Goal: Browse casually

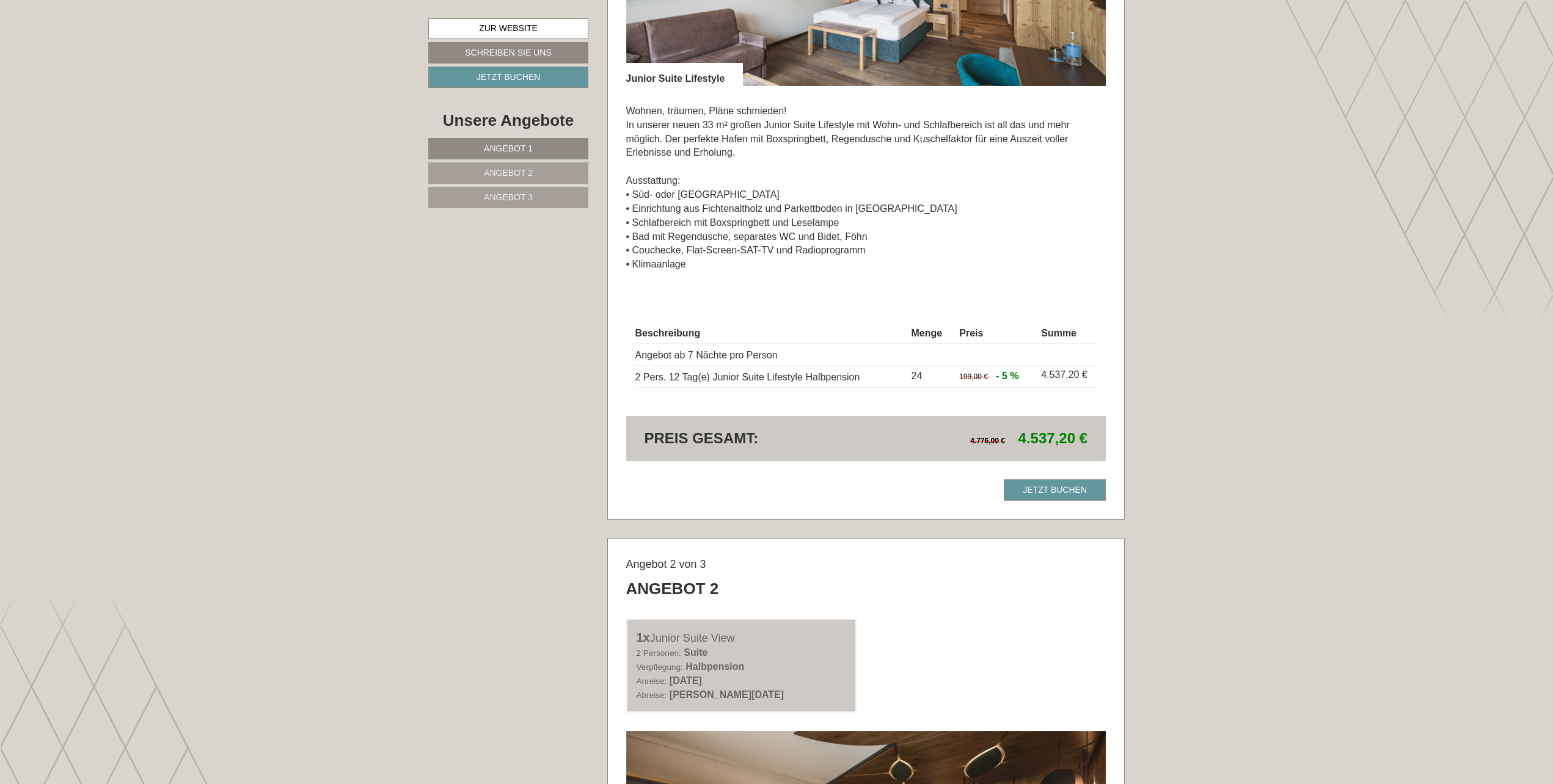
scroll to position [1047, 0]
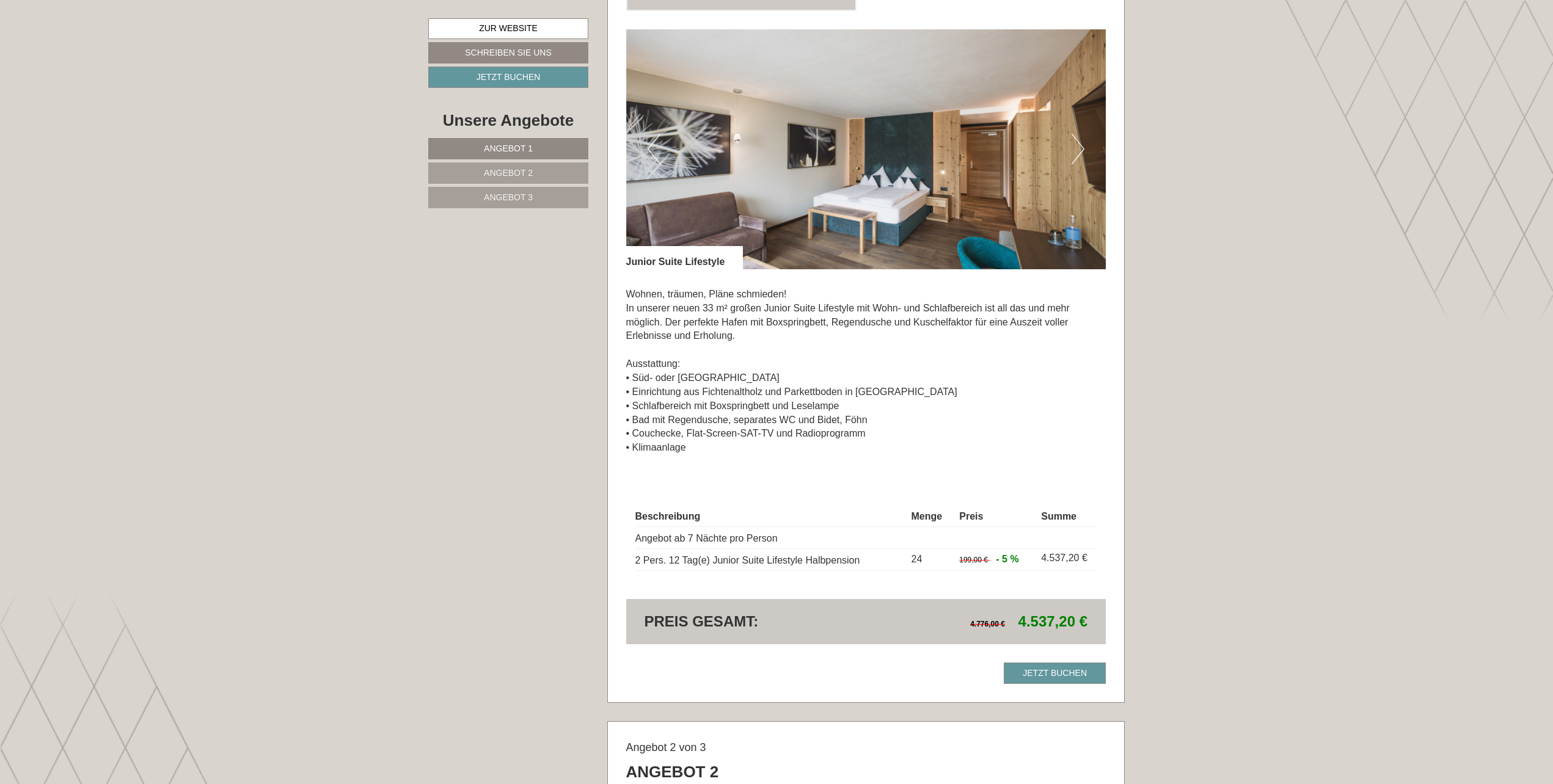
click at [1079, 152] on button "Next" at bounding box center [1077, 149] width 13 height 30
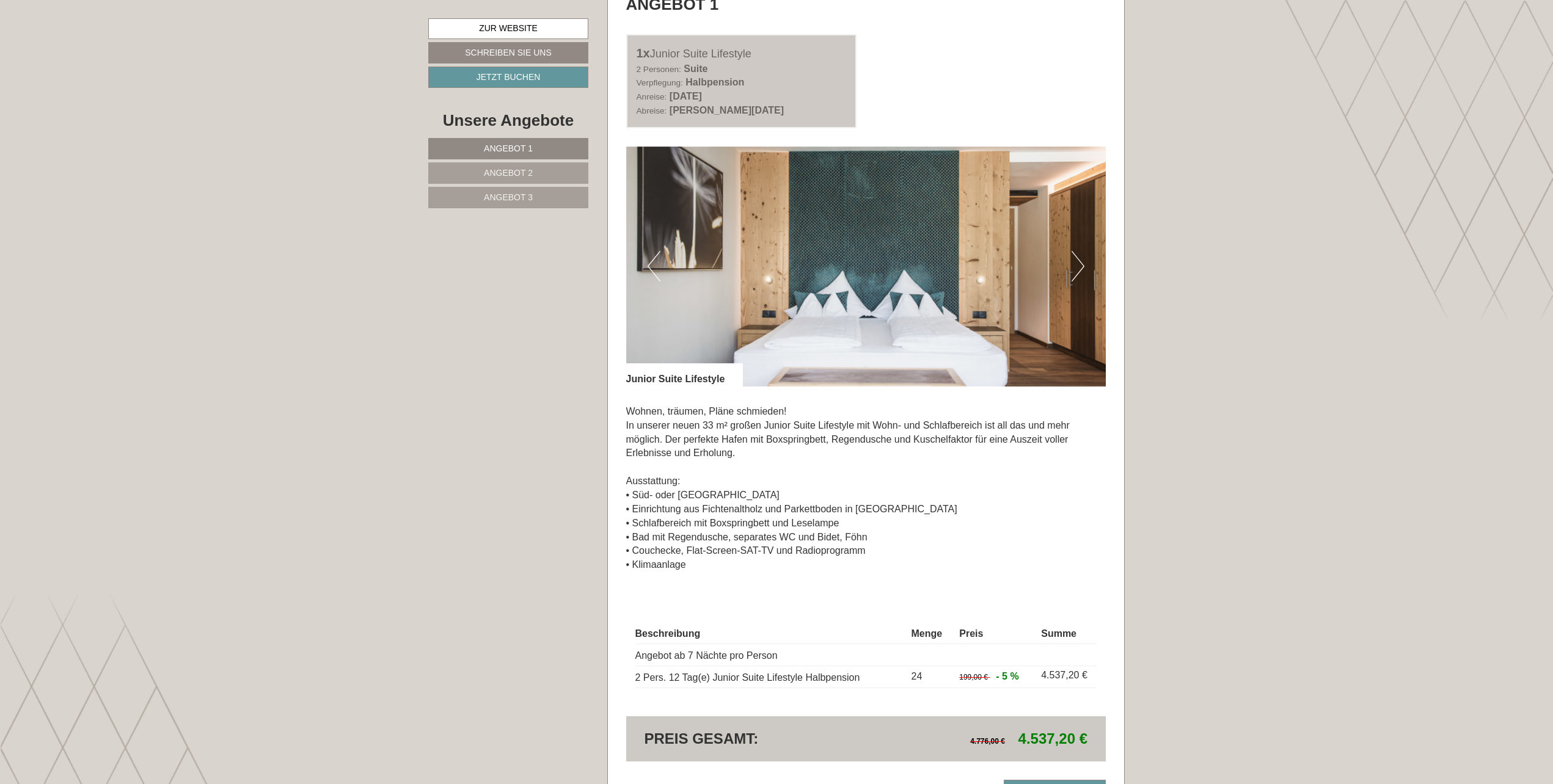
scroll to position [925, 0]
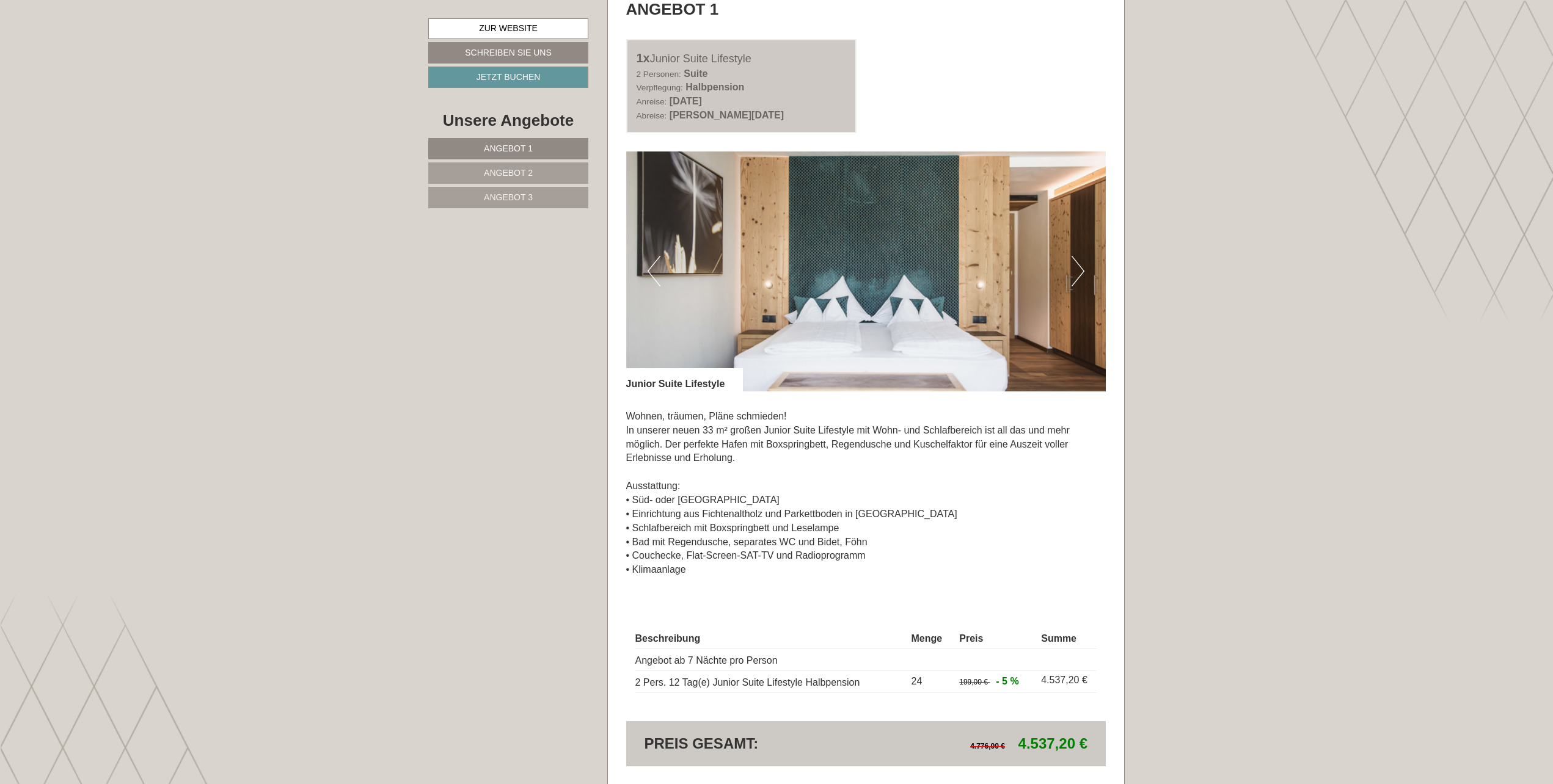
click at [1087, 271] on img at bounding box center [866, 271] width 480 height 240
click at [1083, 270] on button "Next" at bounding box center [1077, 271] width 13 height 30
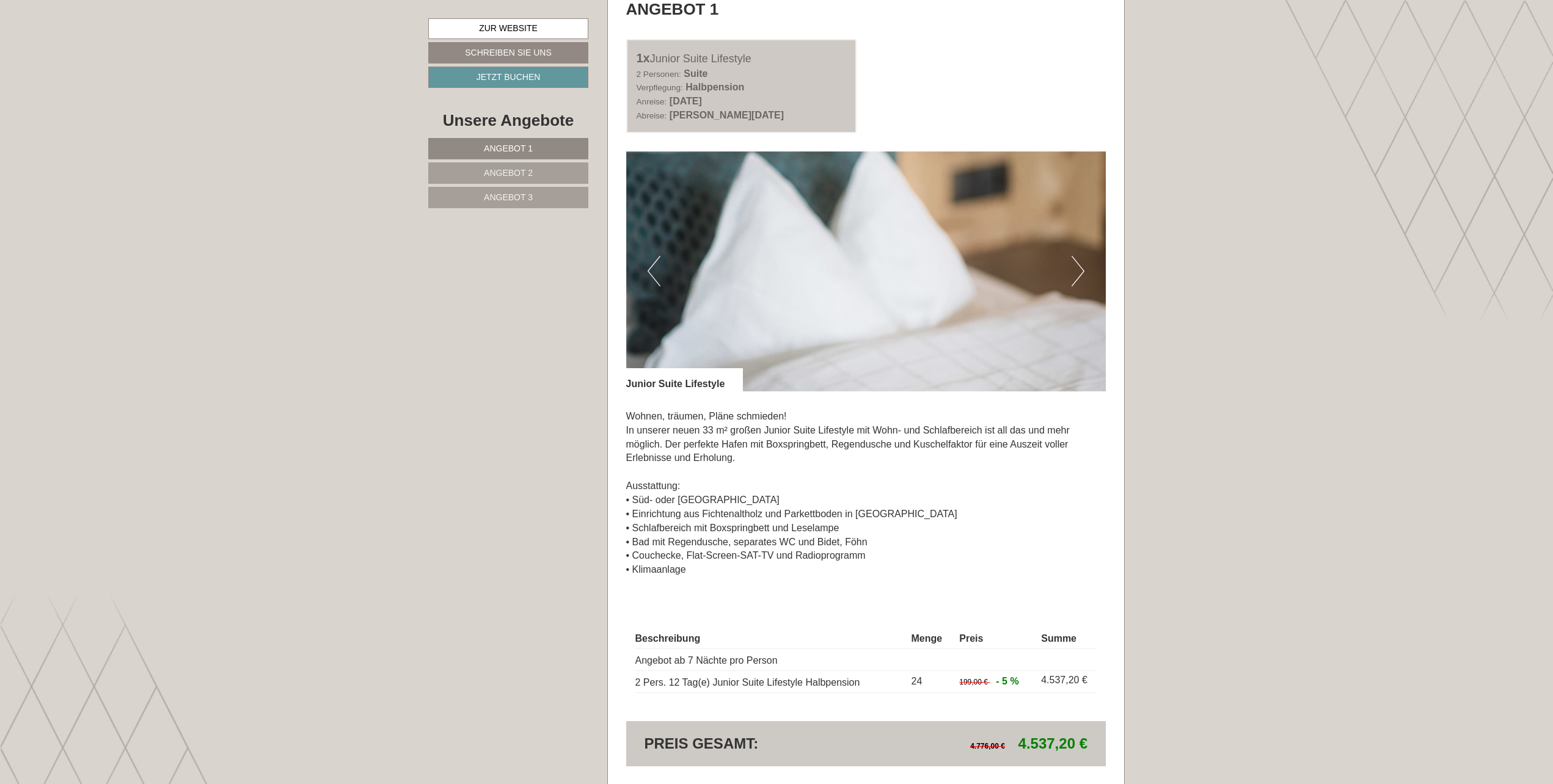
click at [1083, 270] on button "Next" at bounding box center [1077, 271] width 13 height 30
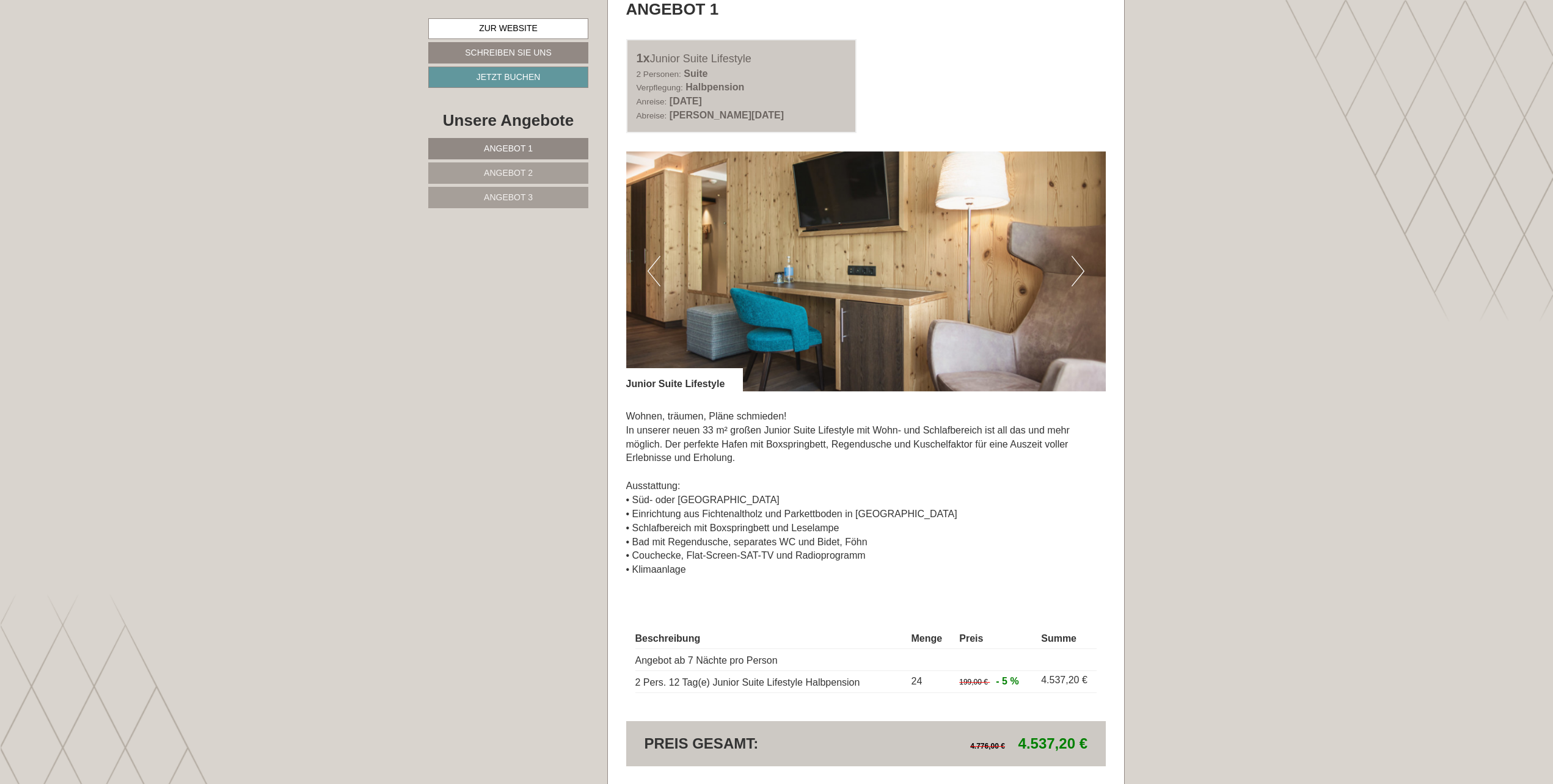
click at [1083, 270] on button "Next" at bounding box center [1077, 271] width 13 height 30
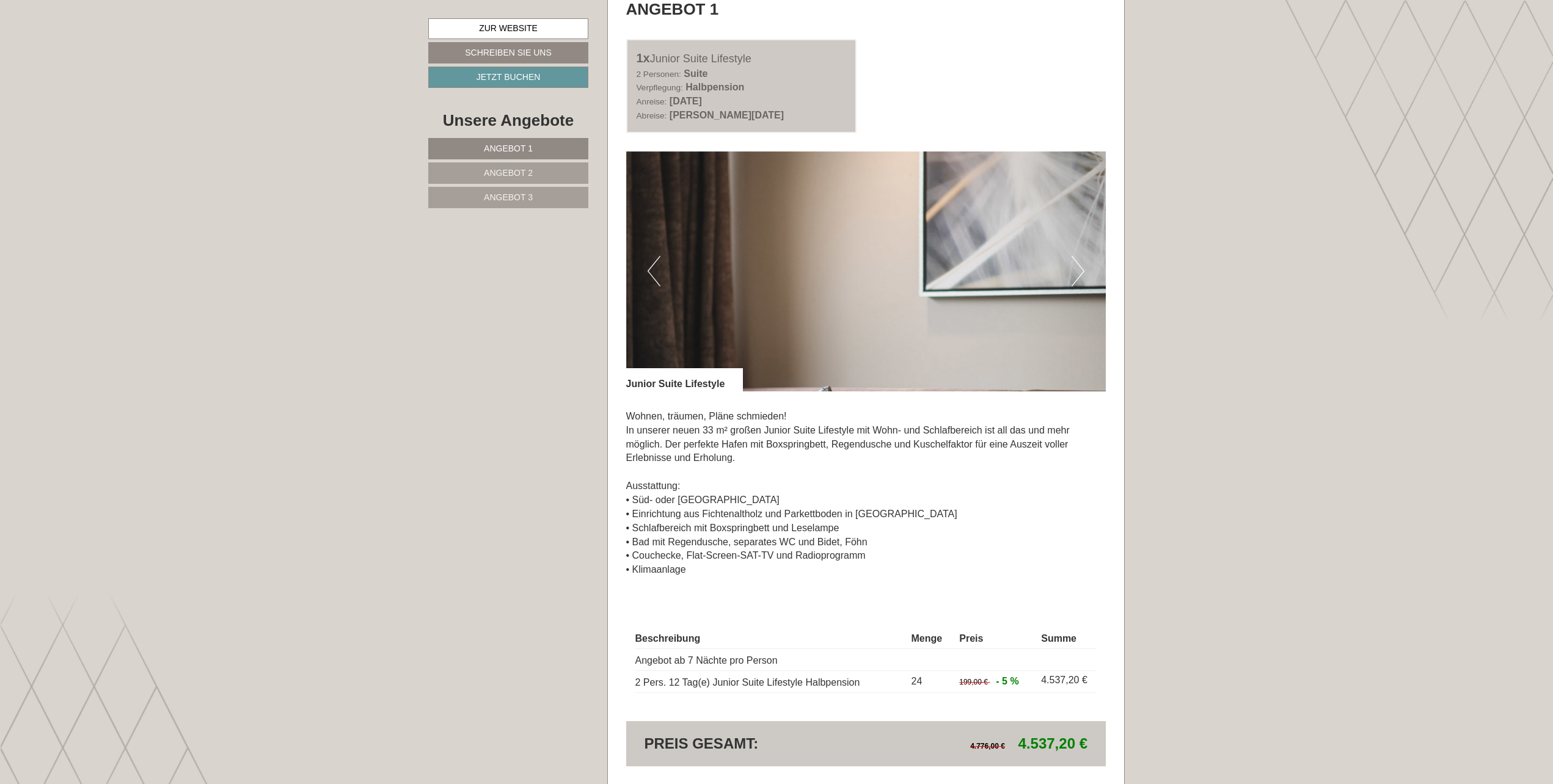
click at [1083, 270] on button "Next" at bounding box center [1077, 271] width 13 height 30
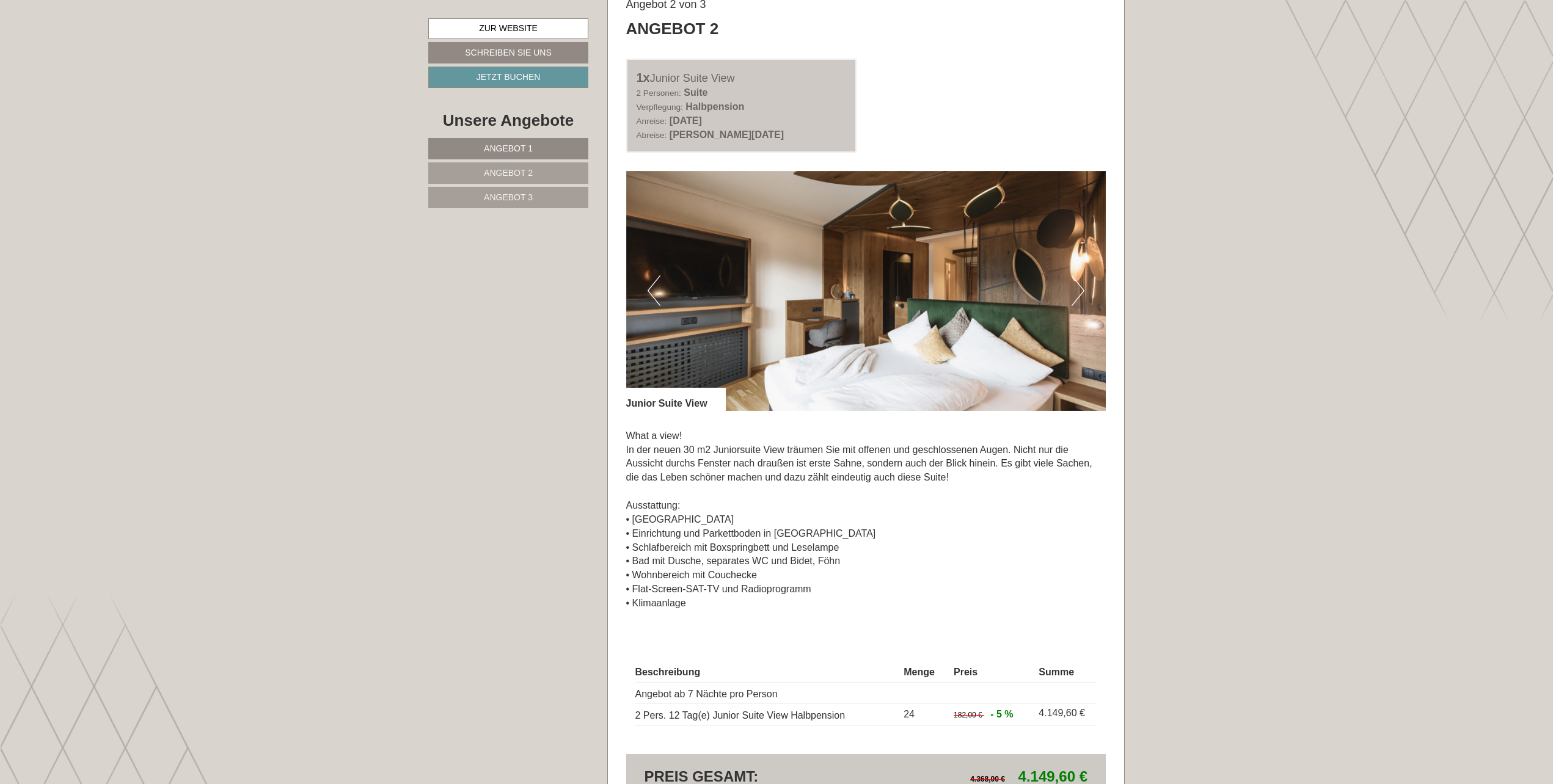
scroll to position [1780, 0]
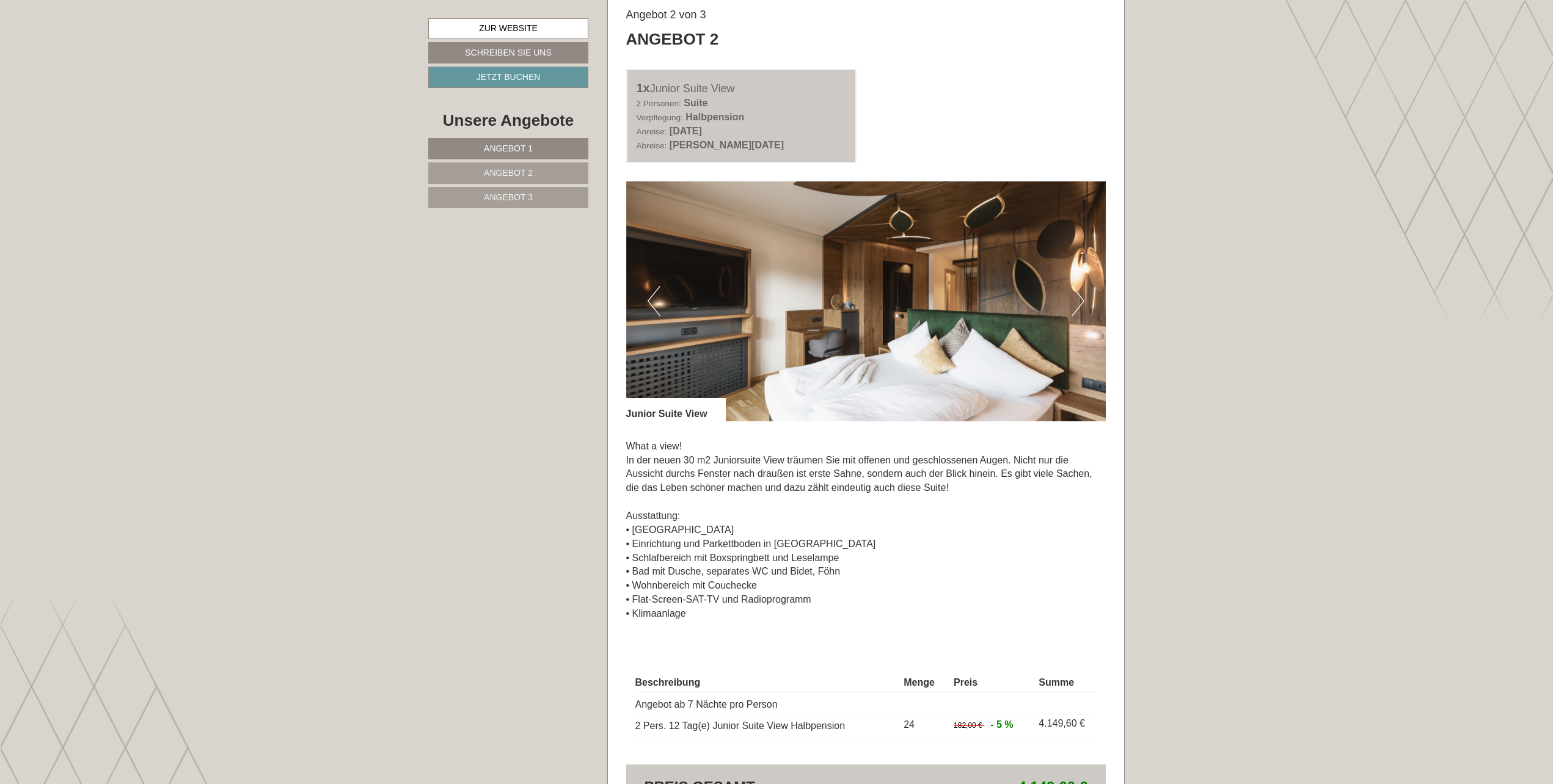
click at [1083, 304] on button "Next" at bounding box center [1077, 301] width 13 height 30
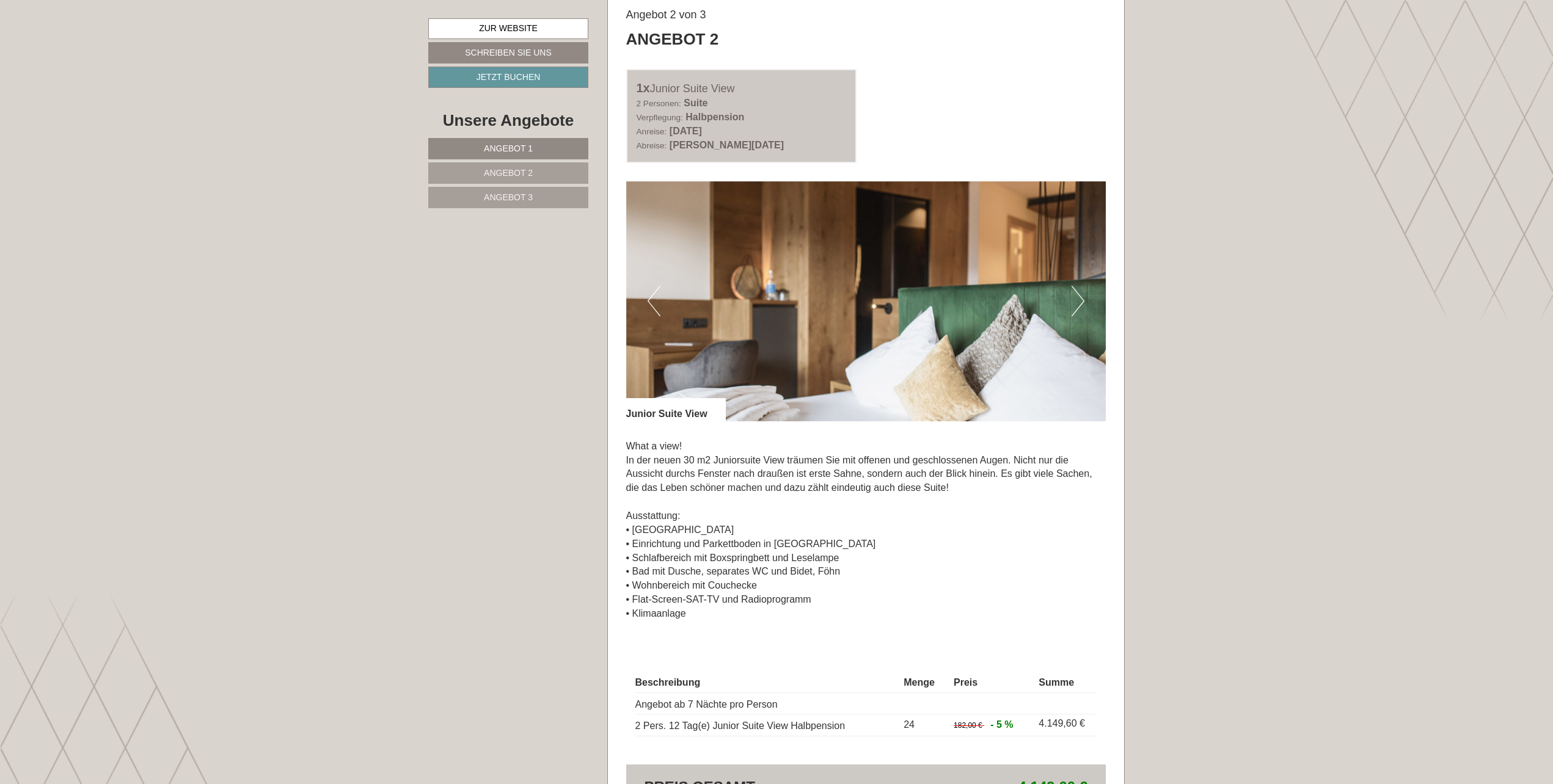
click at [1083, 304] on button "Next" at bounding box center [1077, 301] width 13 height 30
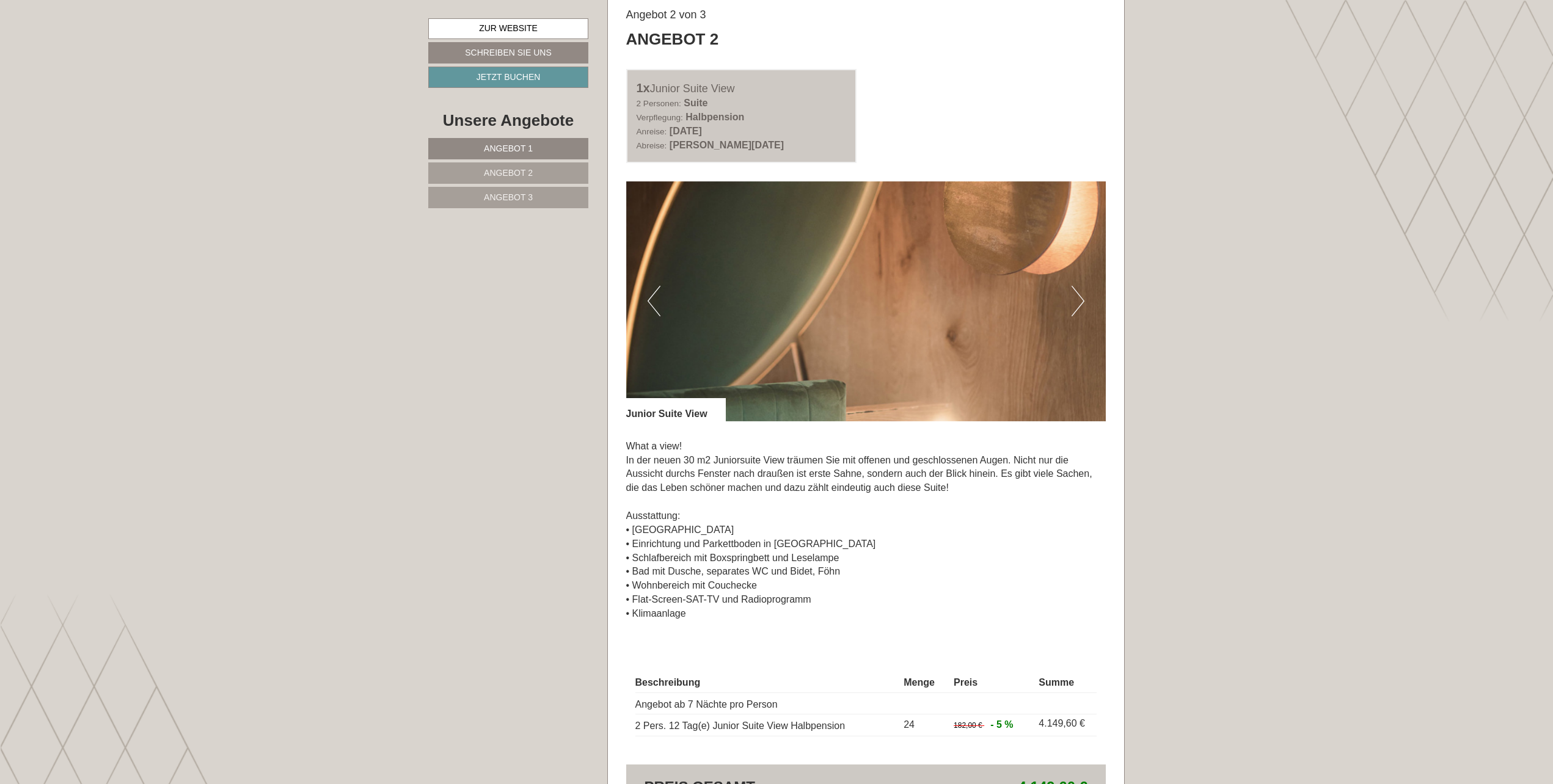
click at [1083, 304] on button "Next" at bounding box center [1077, 301] width 13 height 30
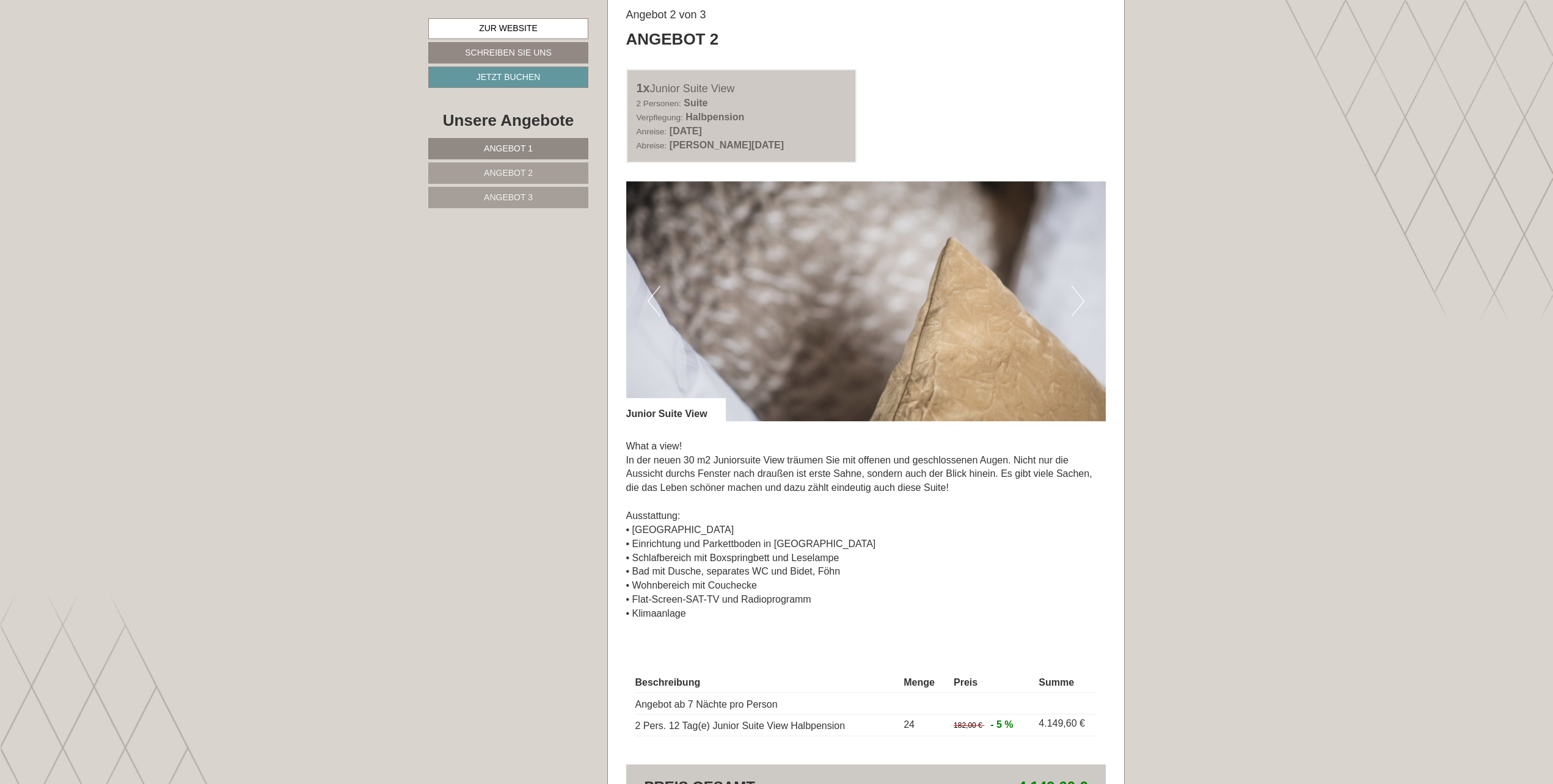
click at [1083, 304] on button "Next" at bounding box center [1077, 301] width 13 height 30
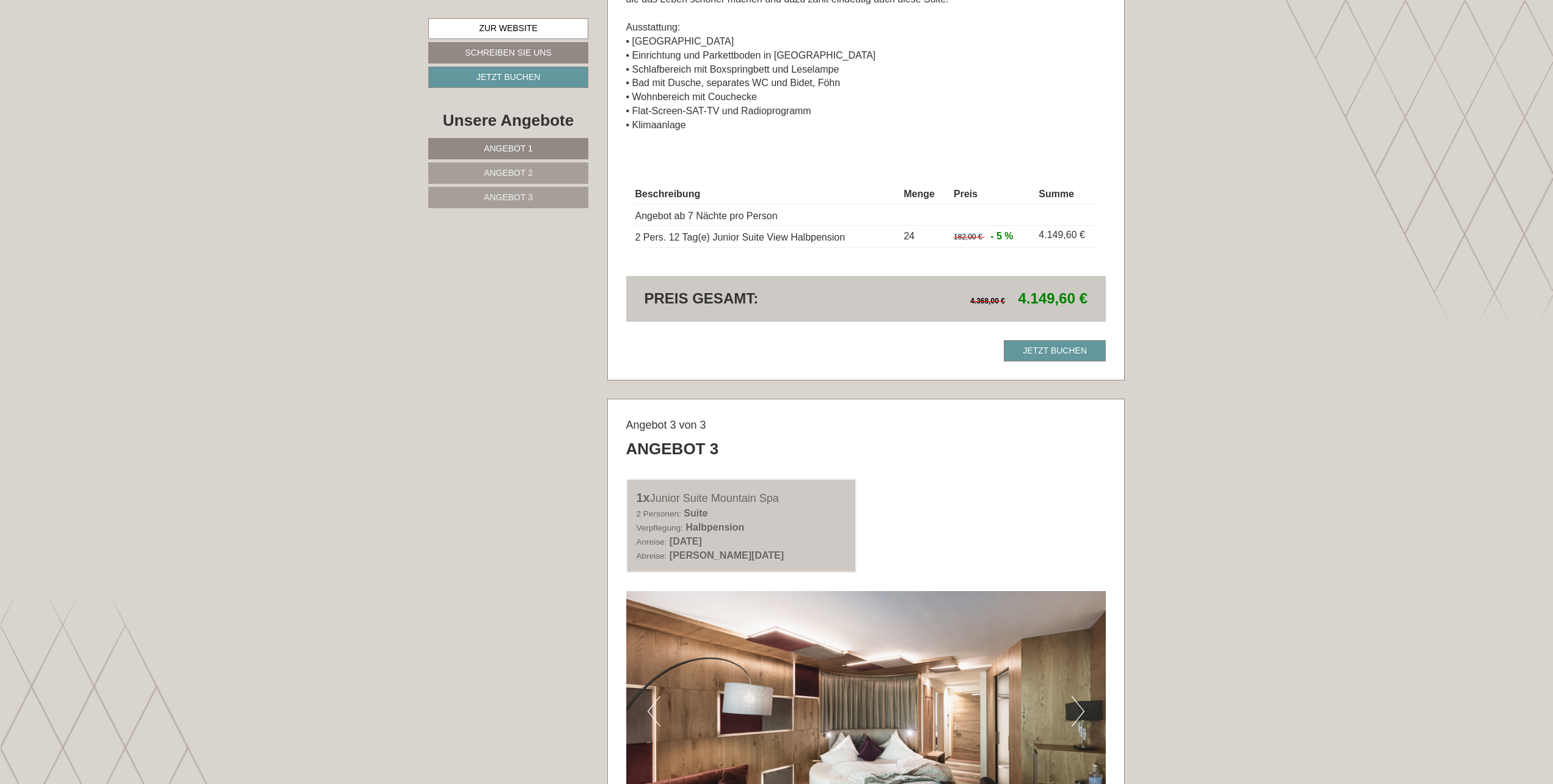
scroll to position [2452, 0]
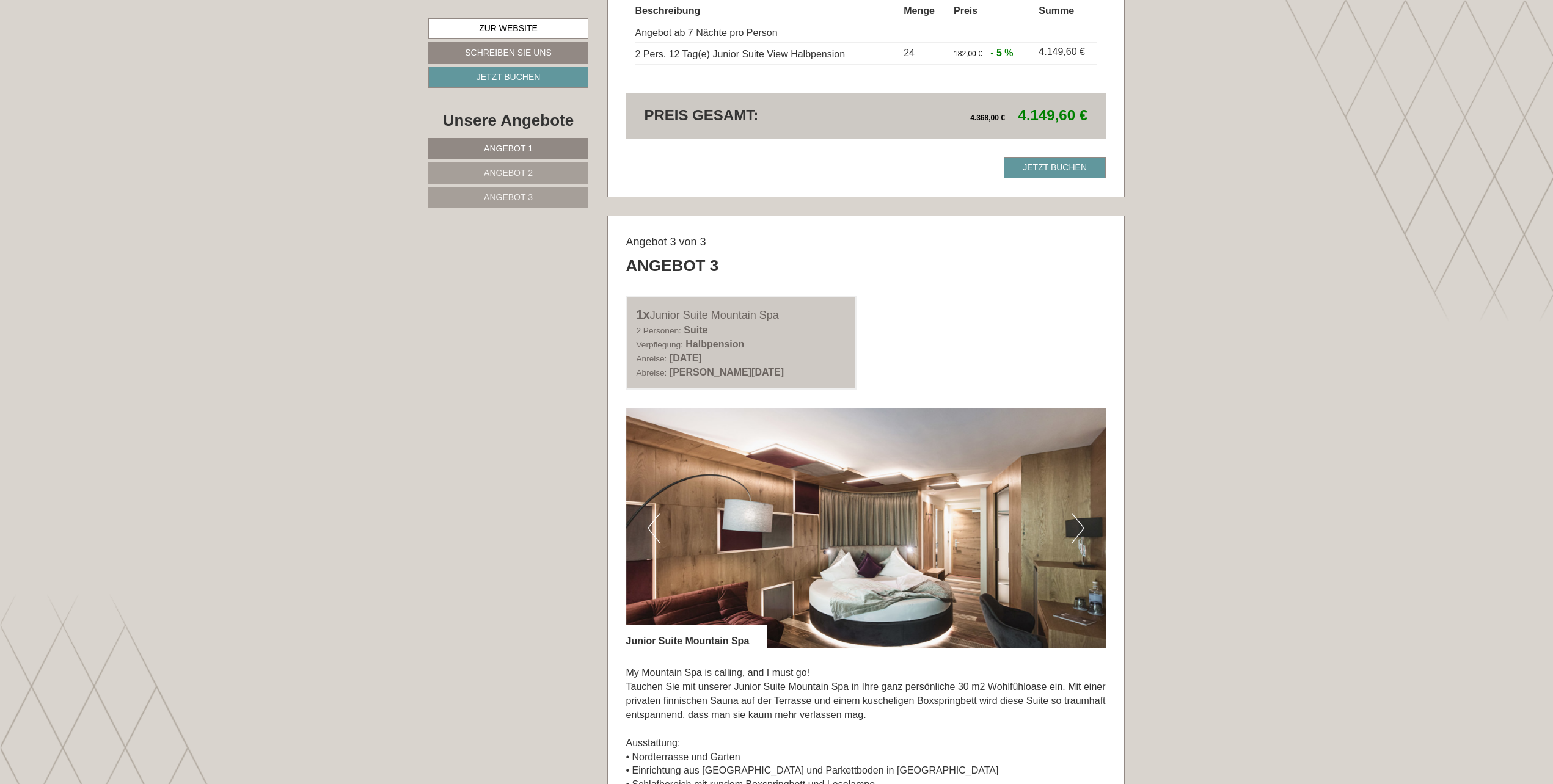
click at [1074, 523] on button "Next" at bounding box center [1077, 528] width 13 height 30
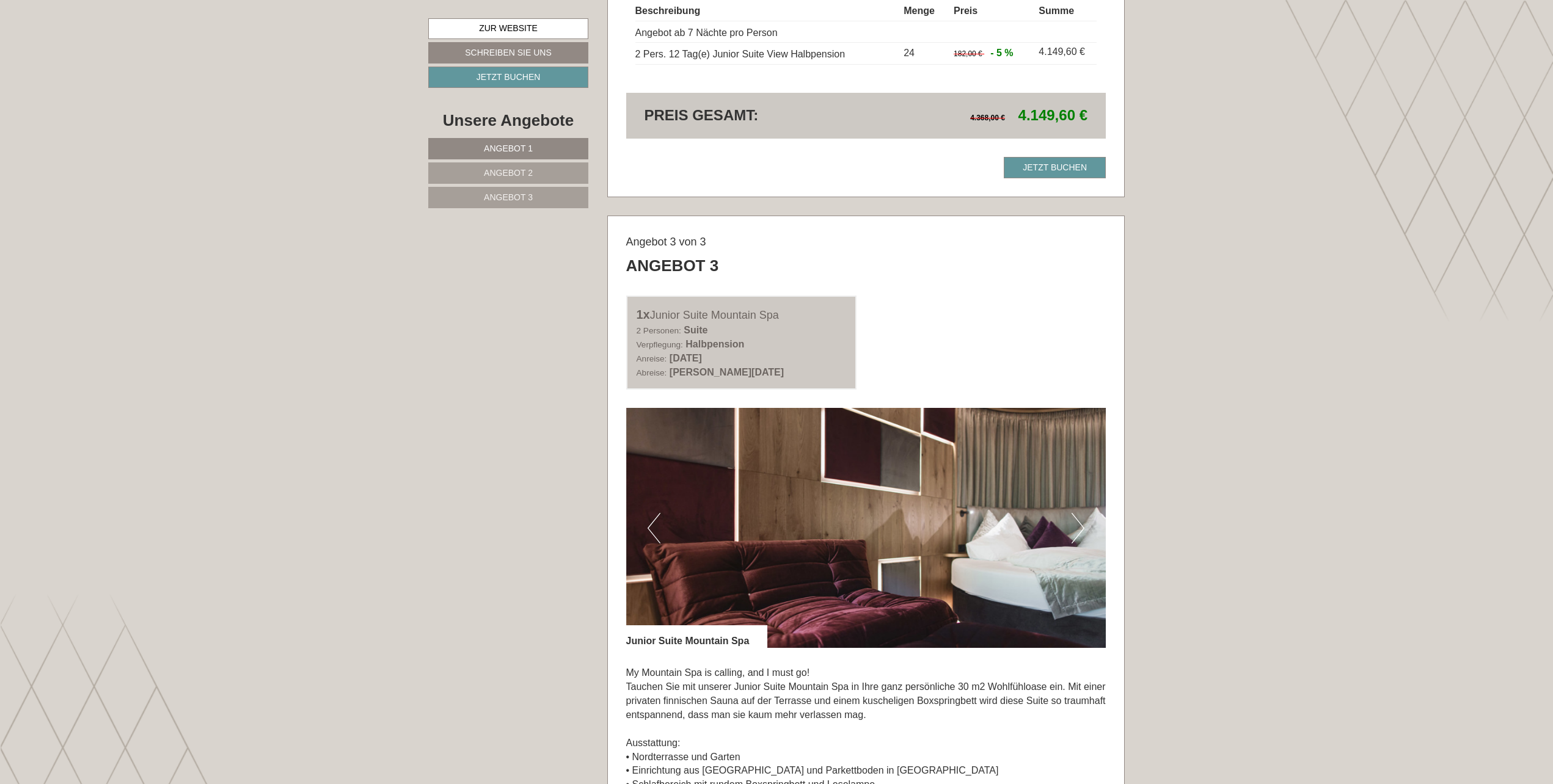
click at [1074, 523] on button "Next" at bounding box center [1077, 528] width 13 height 30
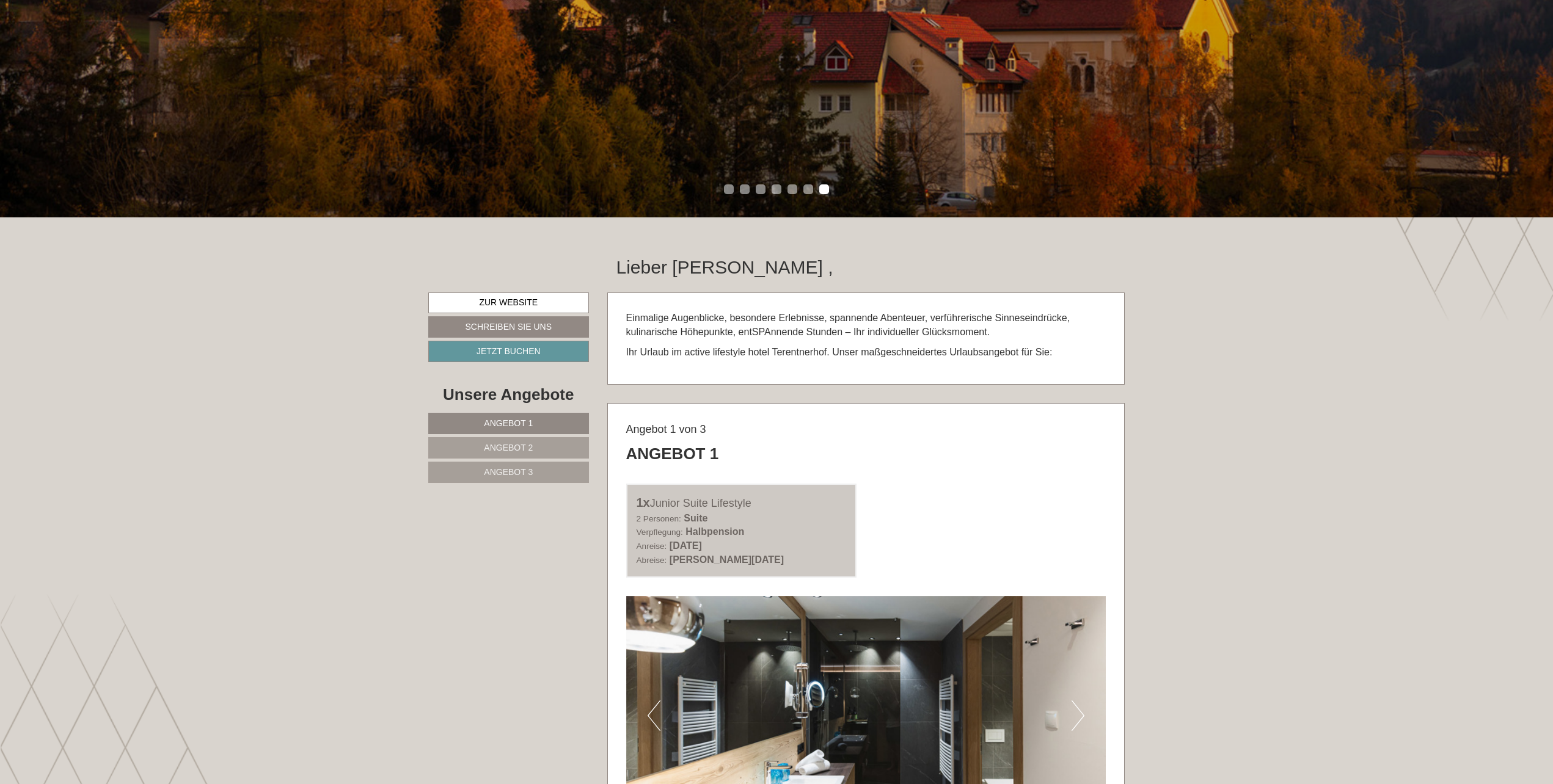
scroll to position [436, 0]
